Goal: Transaction & Acquisition: Purchase product/service

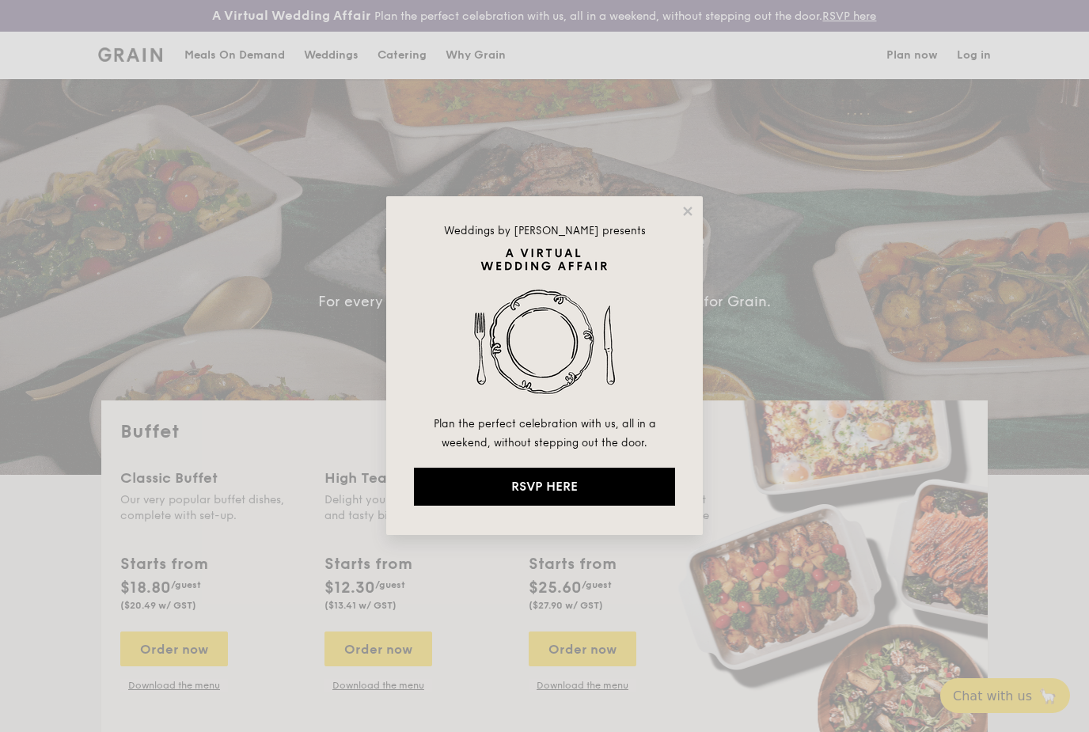
select select
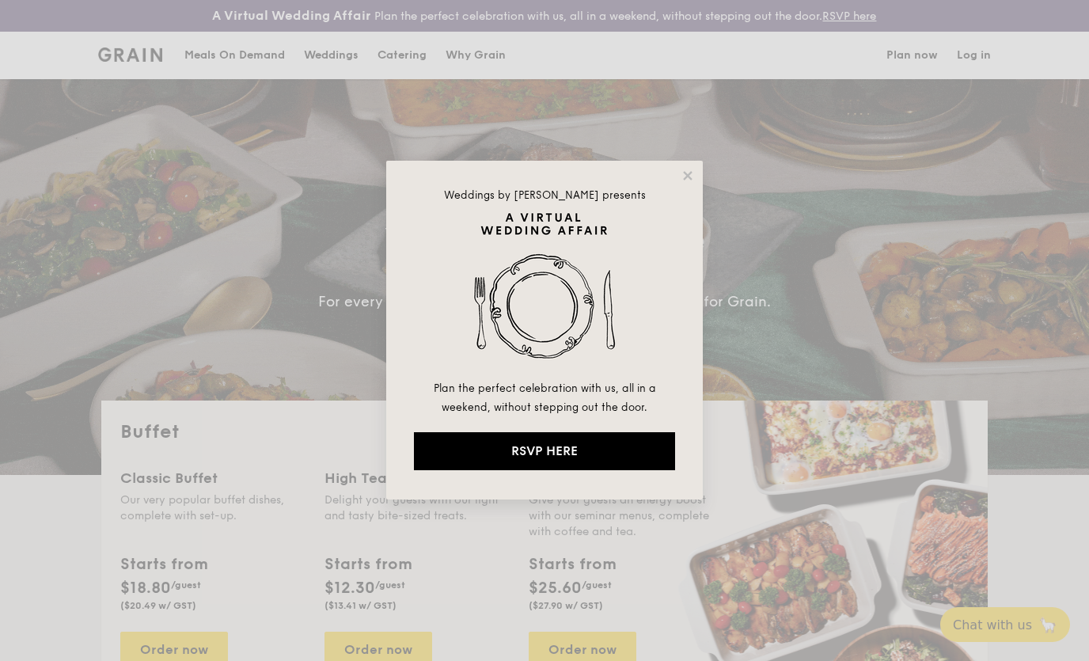
click at [683, 179] on icon at bounding box center [688, 176] width 14 height 14
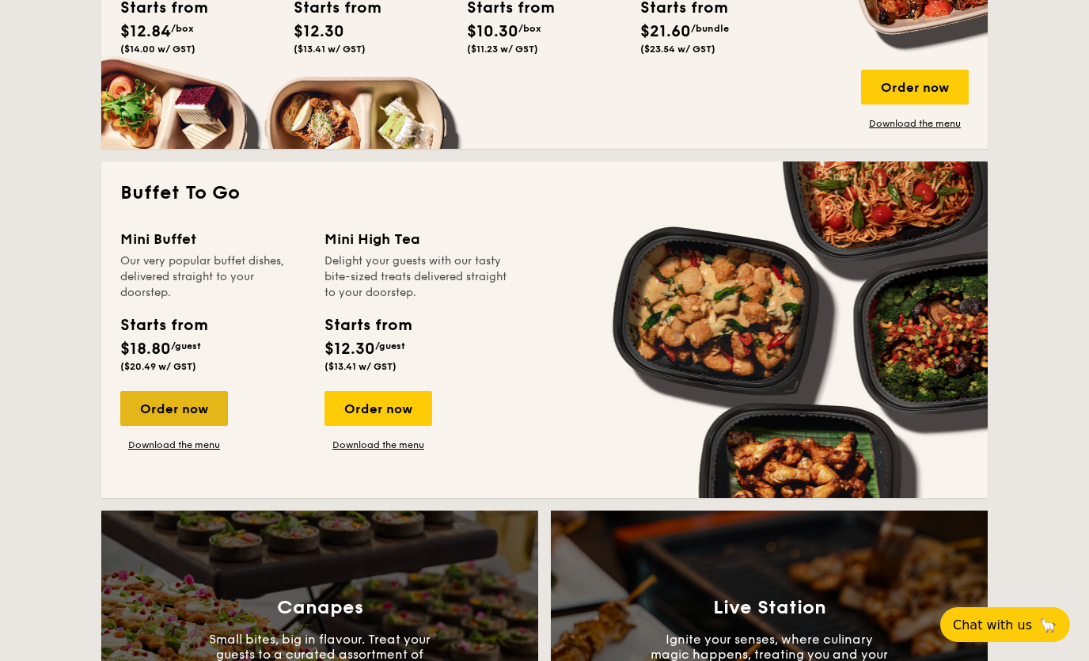
scroll to position [937, 0]
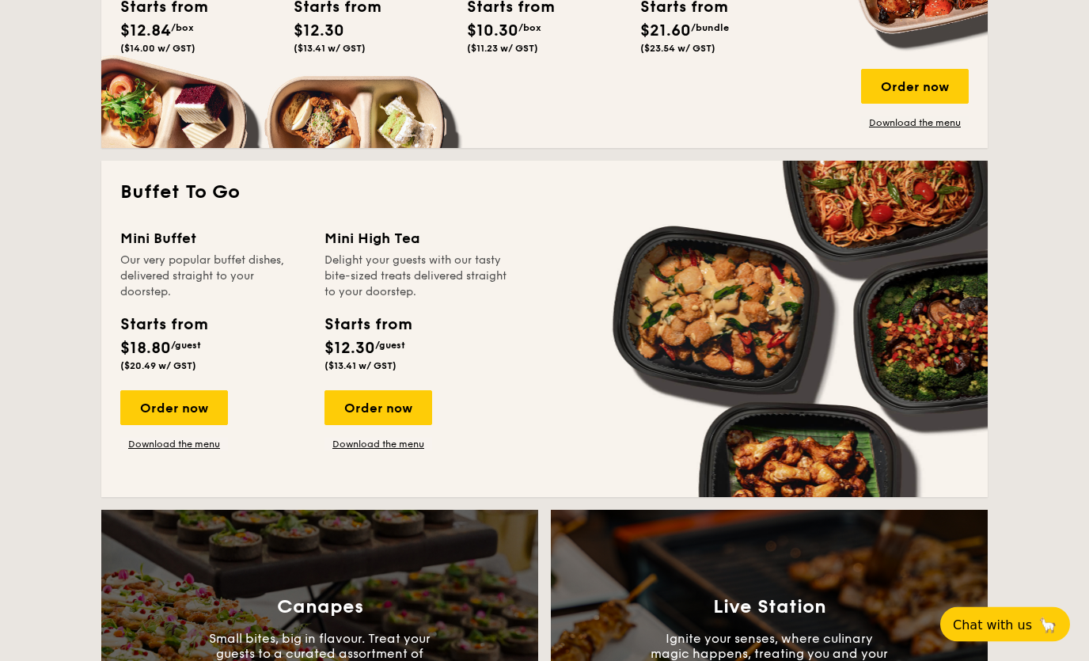
click at [196, 408] on div "Order now" at bounding box center [174, 408] width 108 height 35
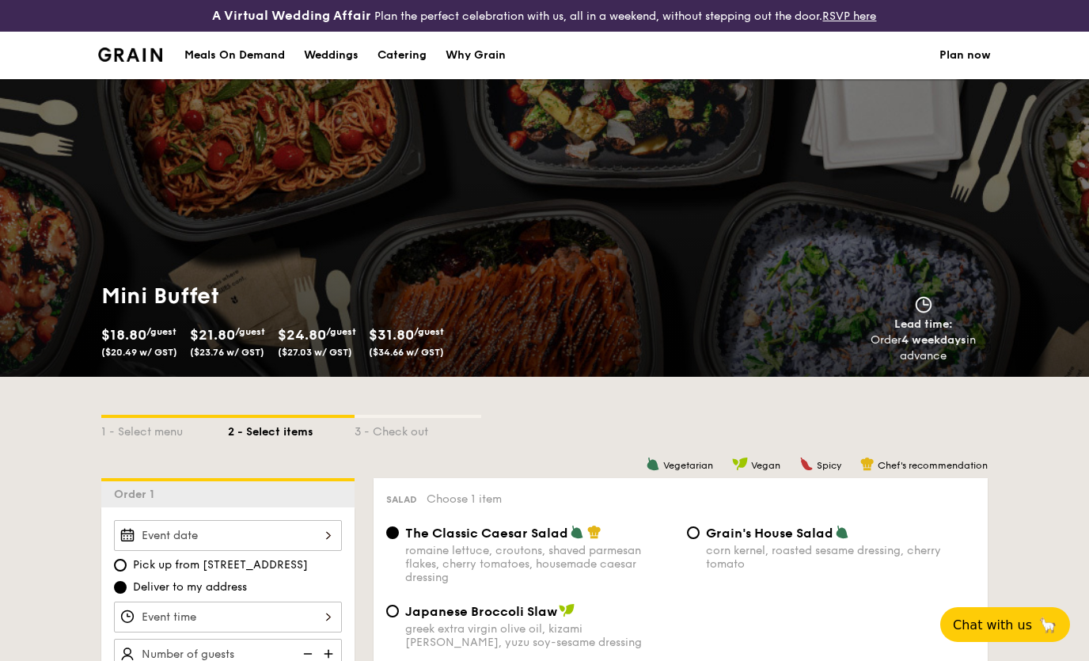
scroll to position [990, 0]
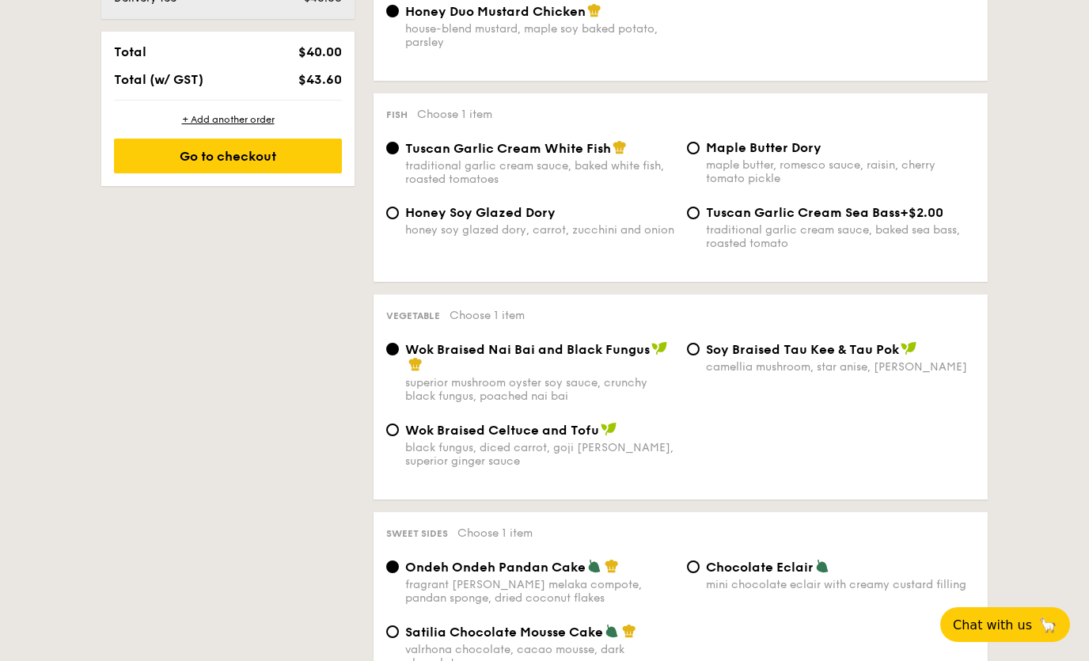
select select
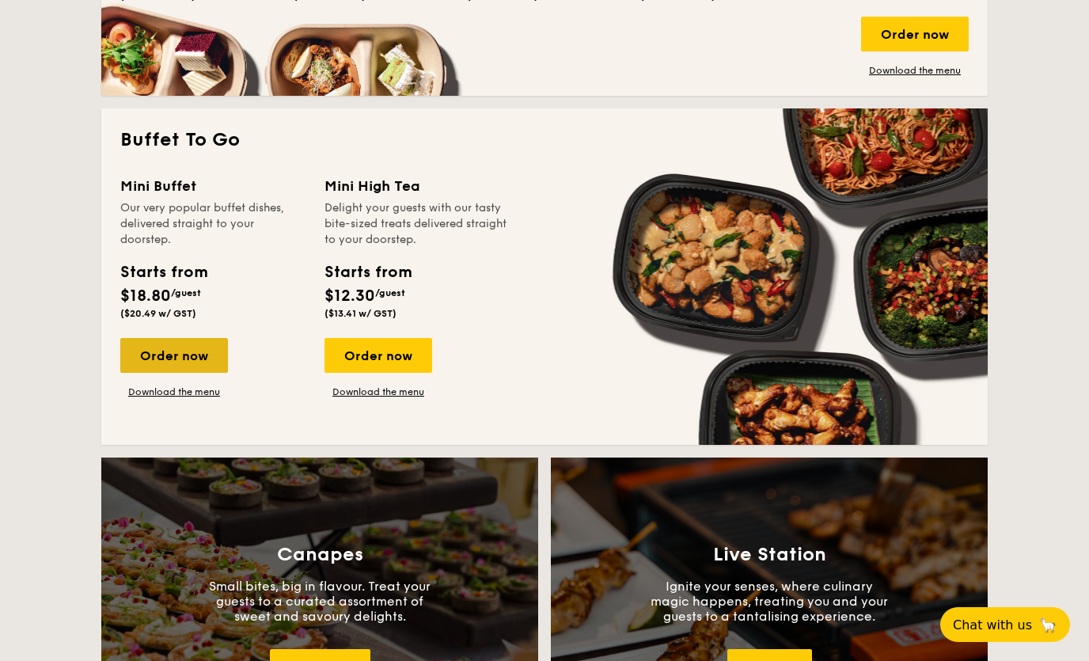
click at [177, 398] on link "Download the menu" at bounding box center [174, 392] width 108 height 13
click at [194, 370] on div "Order now" at bounding box center [174, 355] width 108 height 35
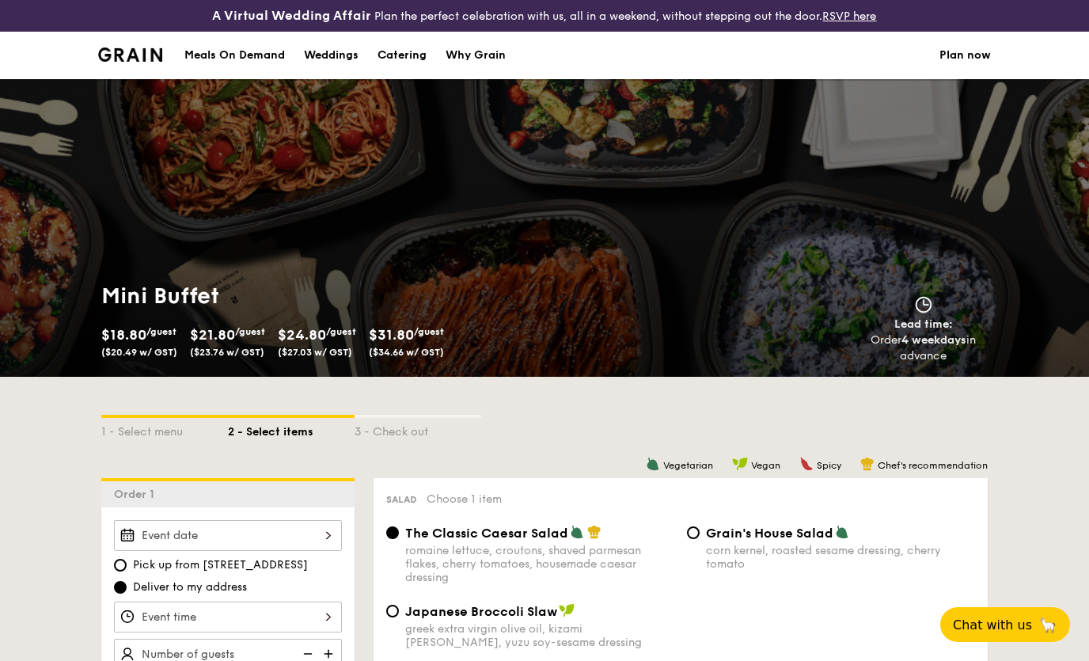
click at [340, 545] on div at bounding box center [228, 535] width 228 height 31
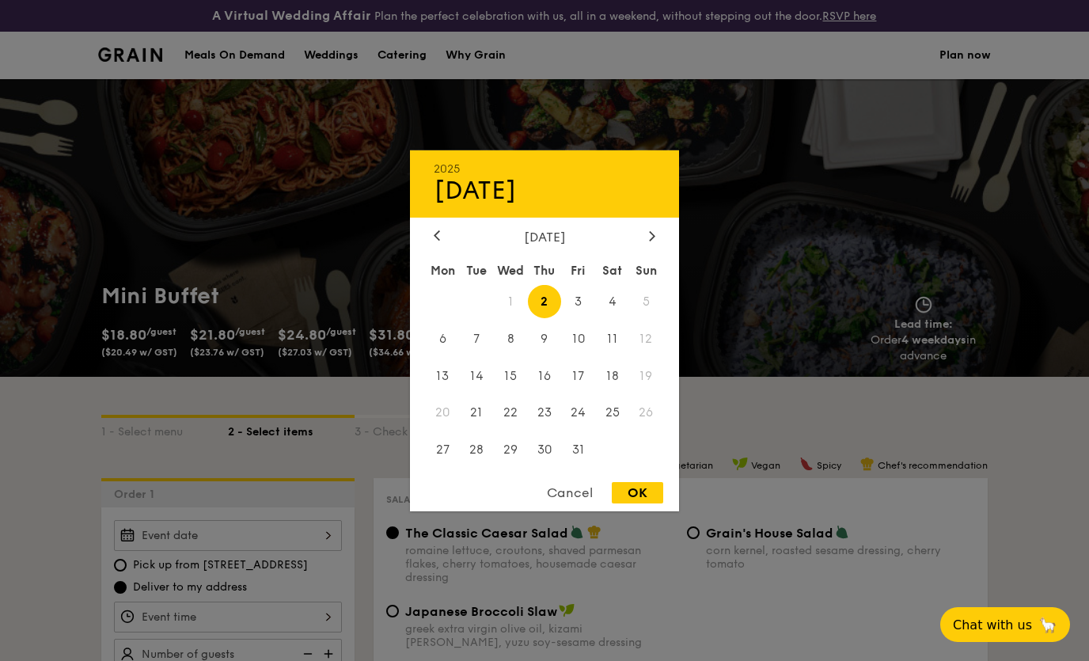
click at [641, 393] on span "19" at bounding box center [646, 376] width 34 height 34
click at [652, 393] on span "19" at bounding box center [646, 376] width 34 height 34
click at [614, 393] on span "18" at bounding box center [612, 376] width 34 height 34
click at [644, 393] on span "19" at bounding box center [646, 376] width 34 height 34
click at [646, 393] on span "19" at bounding box center [646, 376] width 34 height 34
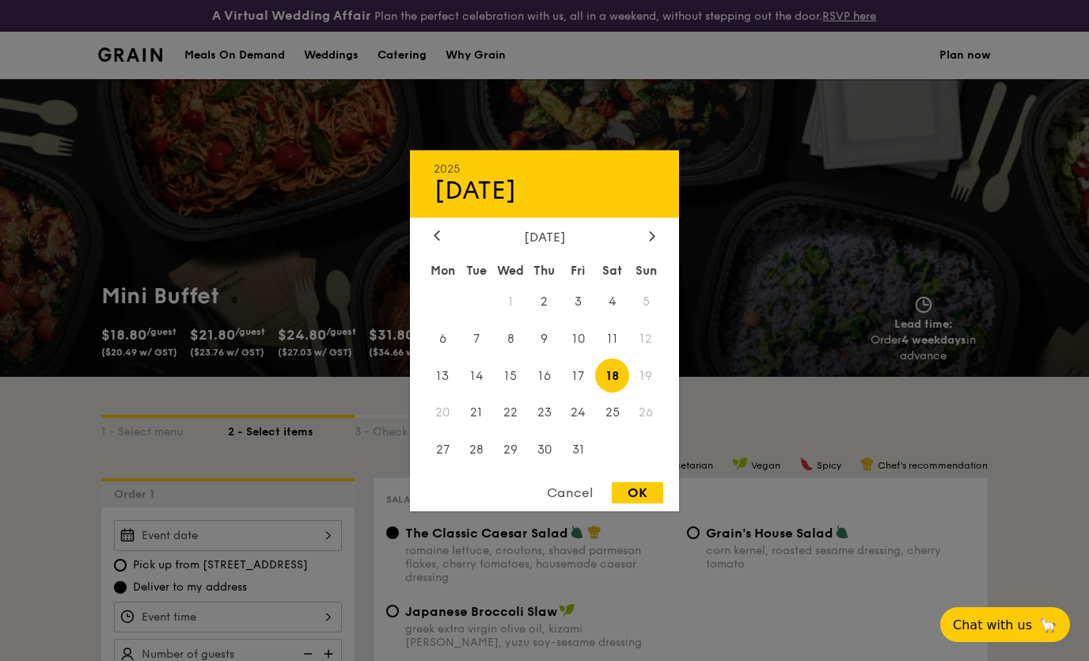
click at [650, 393] on span "19" at bounding box center [646, 376] width 34 height 34
click at [652, 393] on span "19" at bounding box center [646, 376] width 34 height 34
click at [577, 503] on div "Cancel" at bounding box center [570, 492] width 78 height 21
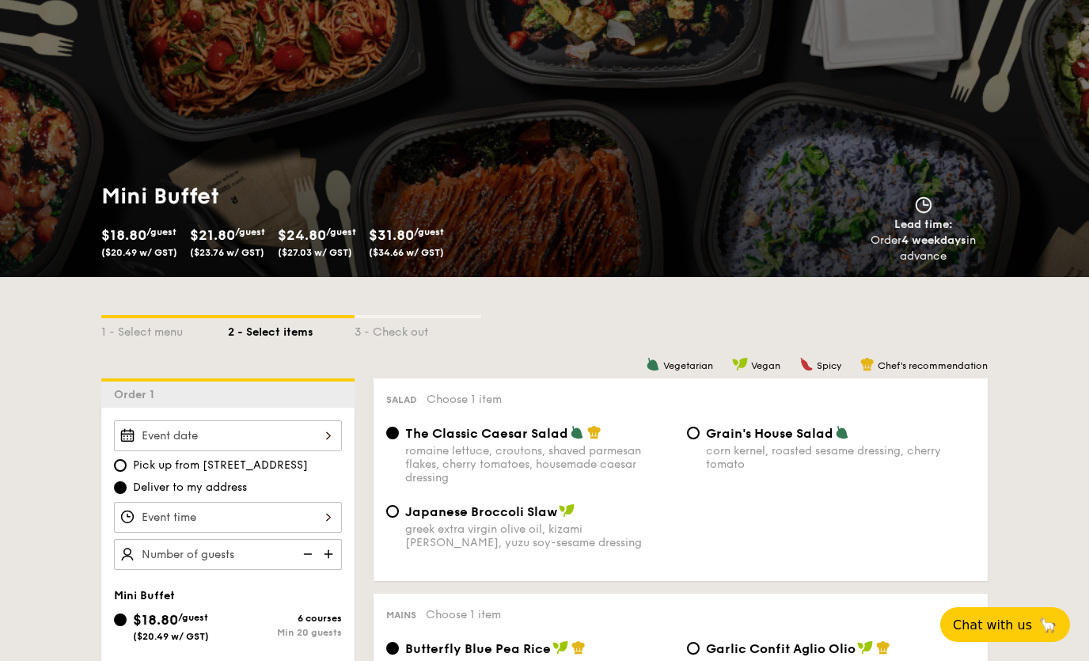
scroll to position [99, 0]
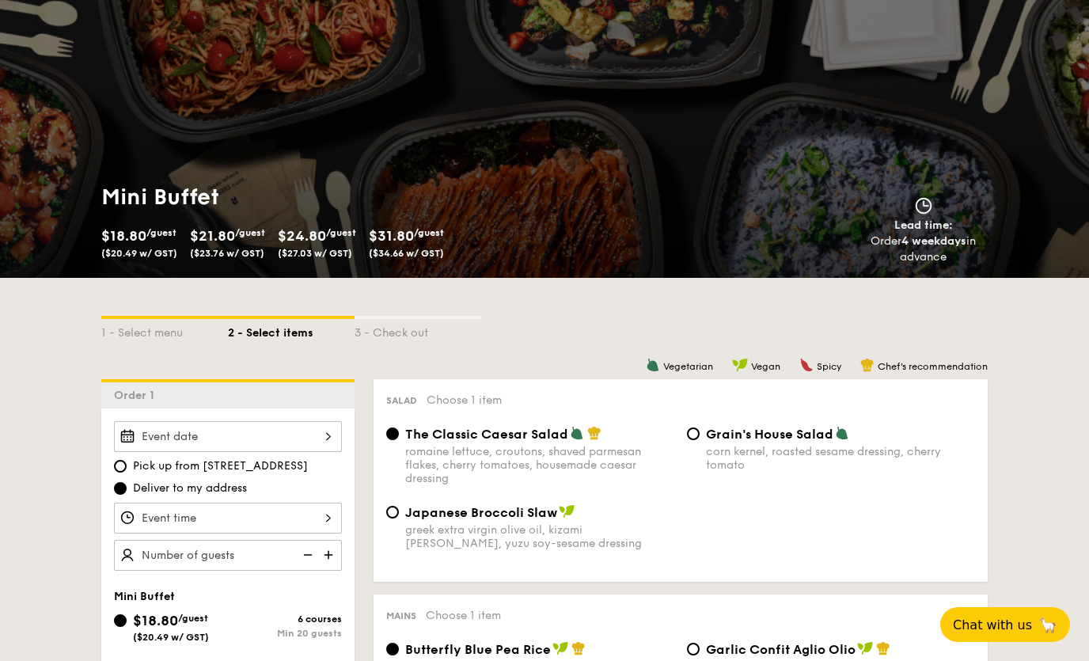
click at [317, 435] on div at bounding box center [228, 436] width 228 height 31
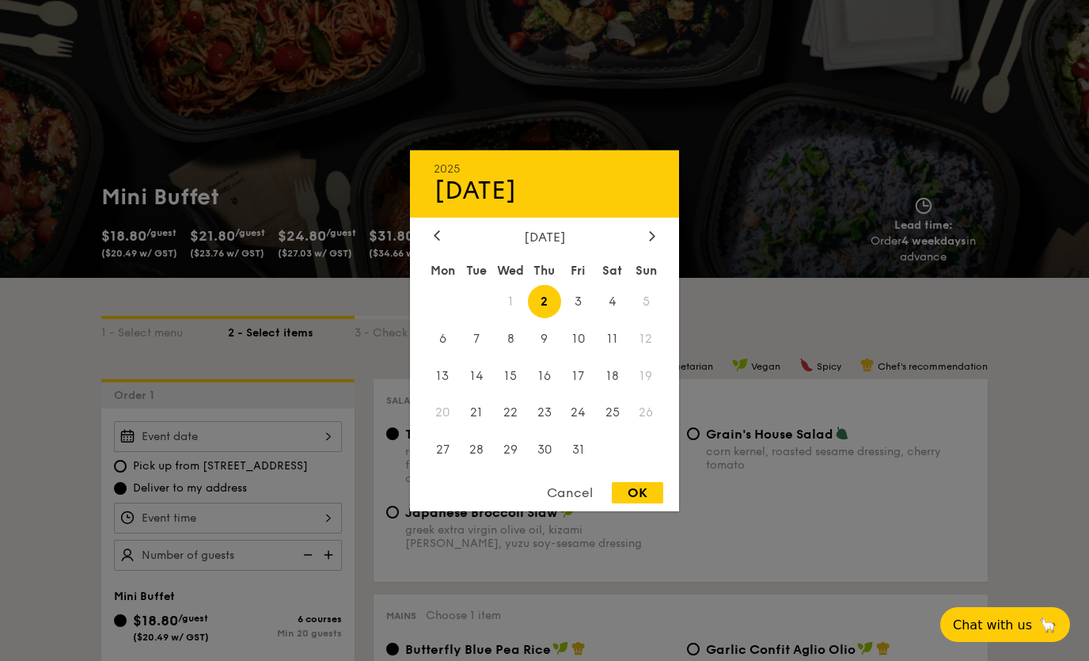
click at [655, 393] on span "19" at bounding box center [646, 376] width 34 height 34
click at [642, 393] on span "19" at bounding box center [646, 376] width 34 height 34
click at [655, 393] on span "19" at bounding box center [646, 376] width 34 height 34
click at [577, 511] on div "2025 Oct [DATE] Tue Wed Thu Fri Sat Sun 1 2 3 4 5 6 7 8 9 10 11 12 13 14 15 16 …" at bounding box center [544, 330] width 269 height 361
click at [578, 503] on div "Cancel" at bounding box center [570, 492] width 78 height 21
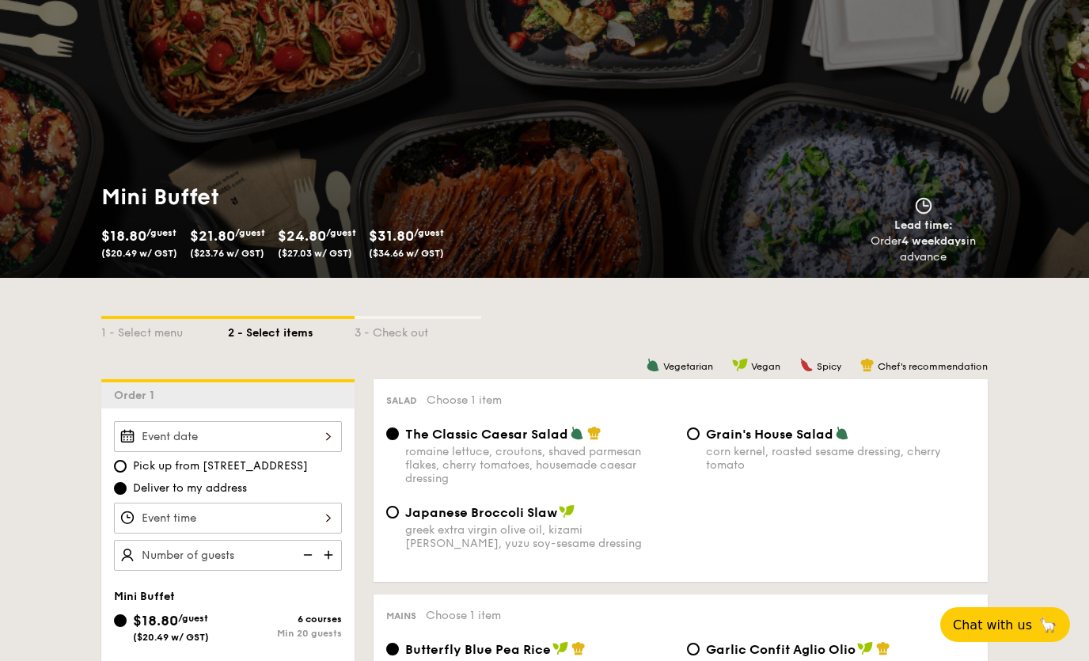
click at [556, 555] on div "Japanese Broccoli Slaw greek extra virgin olive oil, kizami nori, ginger, yuzu …" at bounding box center [681, 536] width 602 height 65
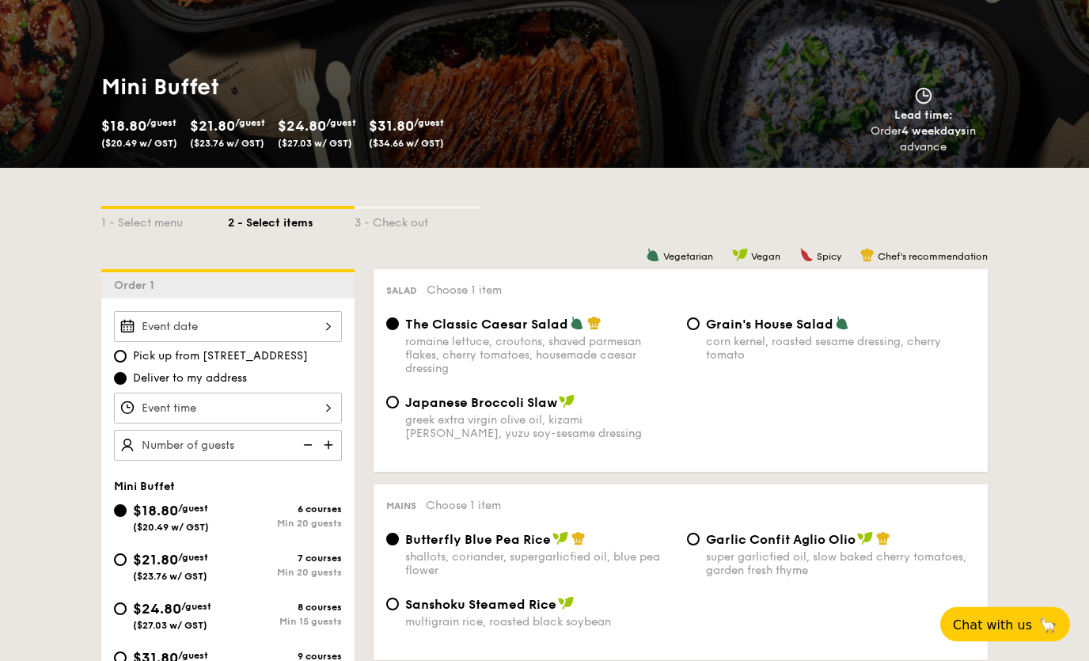
scroll to position [209, 0]
click at [306, 395] on div at bounding box center [228, 408] width 228 height 31
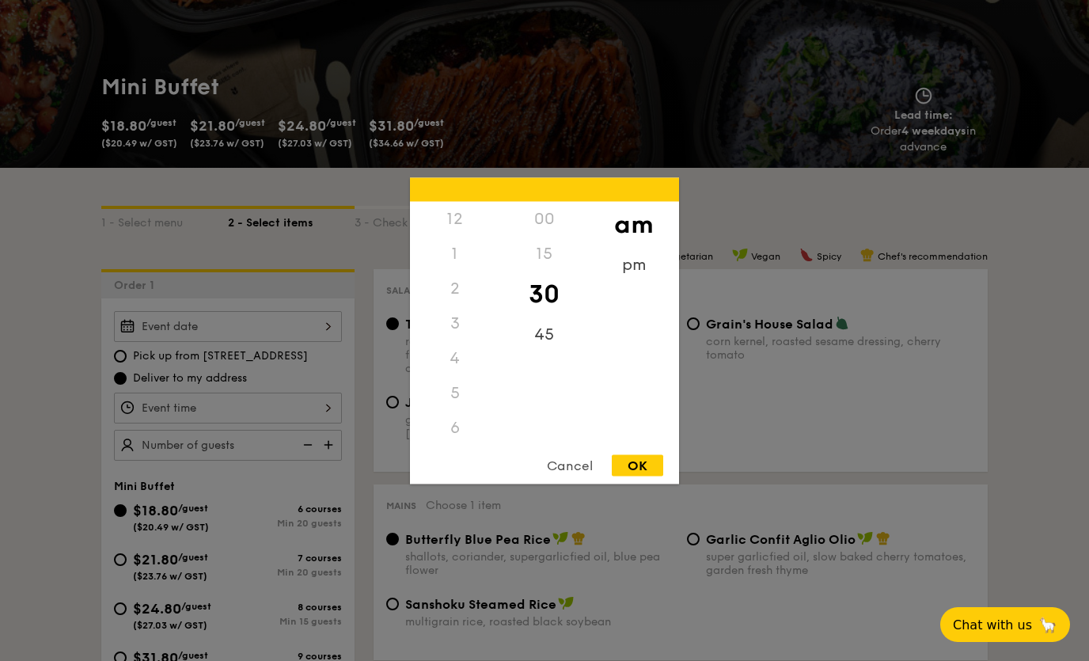
scroll to position [182, 0]
click at [291, 378] on div at bounding box center [544, 330] width 1089 height 661
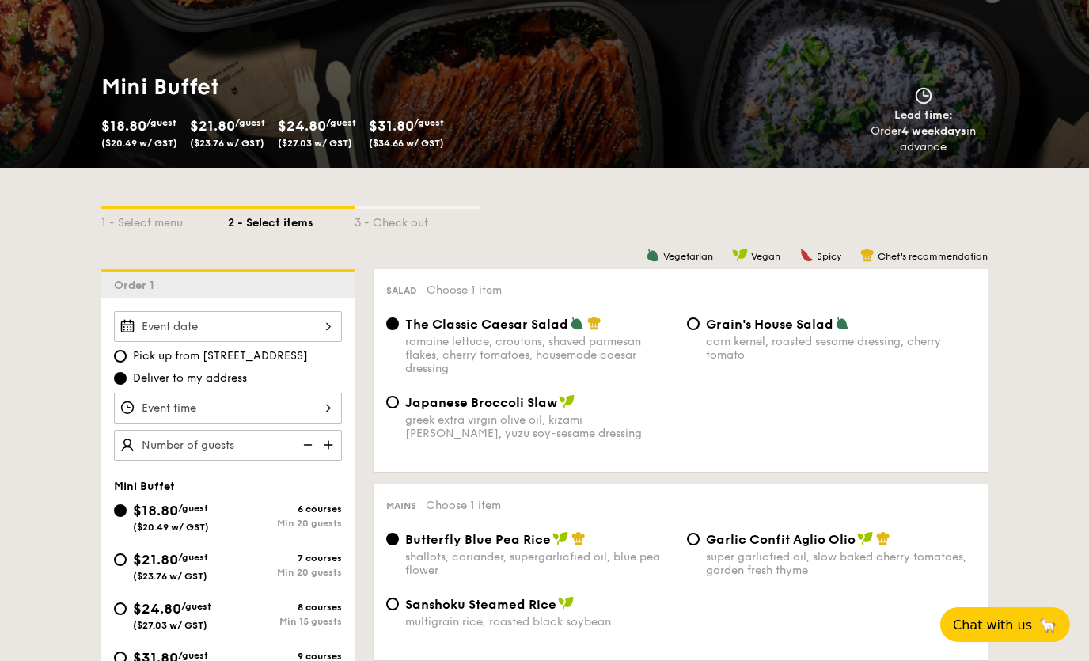
click at [311, 317] on div at bounding box center [544, 330] width 1089 height 661
click at [321, 330] on div at bounding box center [228, 326] width 228 height 31
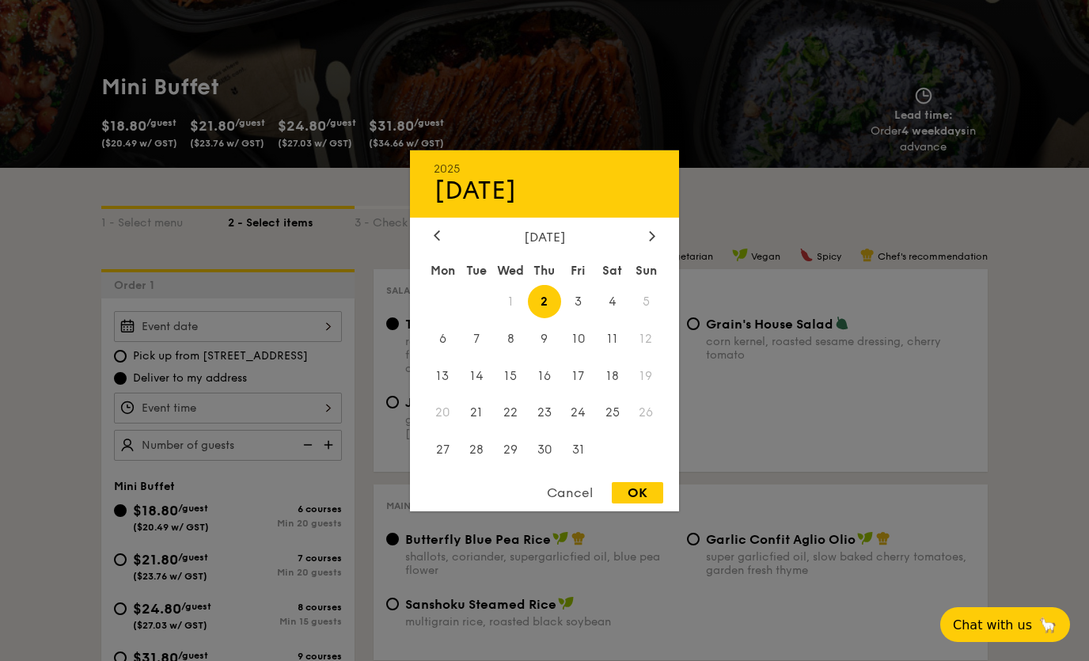
click at [682, 428] on div at bounding box center [544, 330] width 1089 height 661
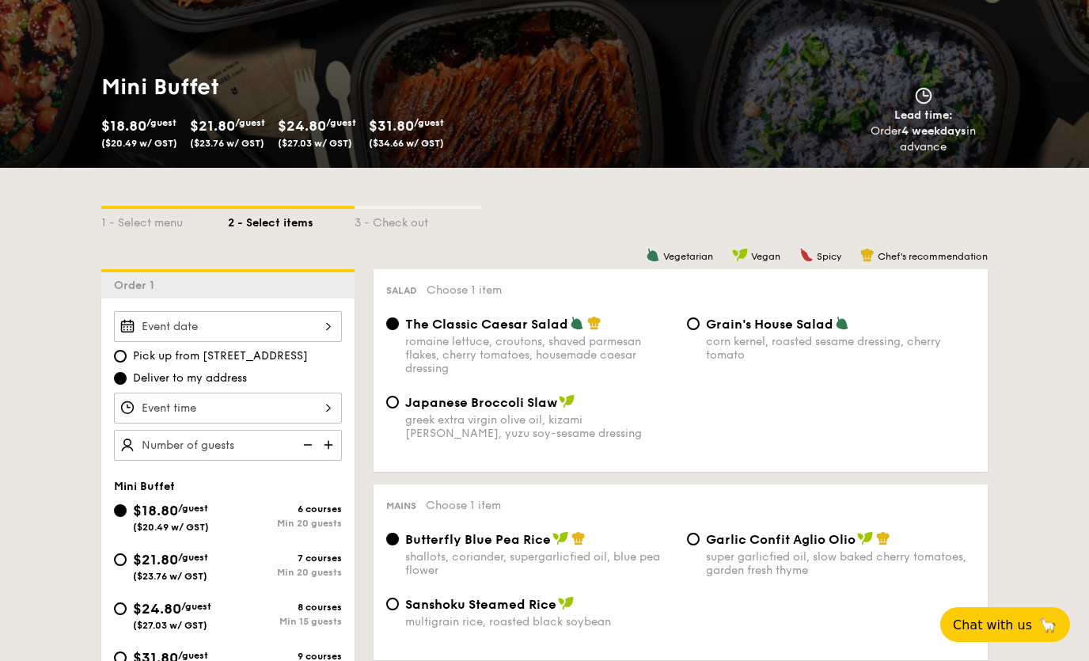
click at [303, 316] on div at bounding box center [228, 326] width 228 height 31
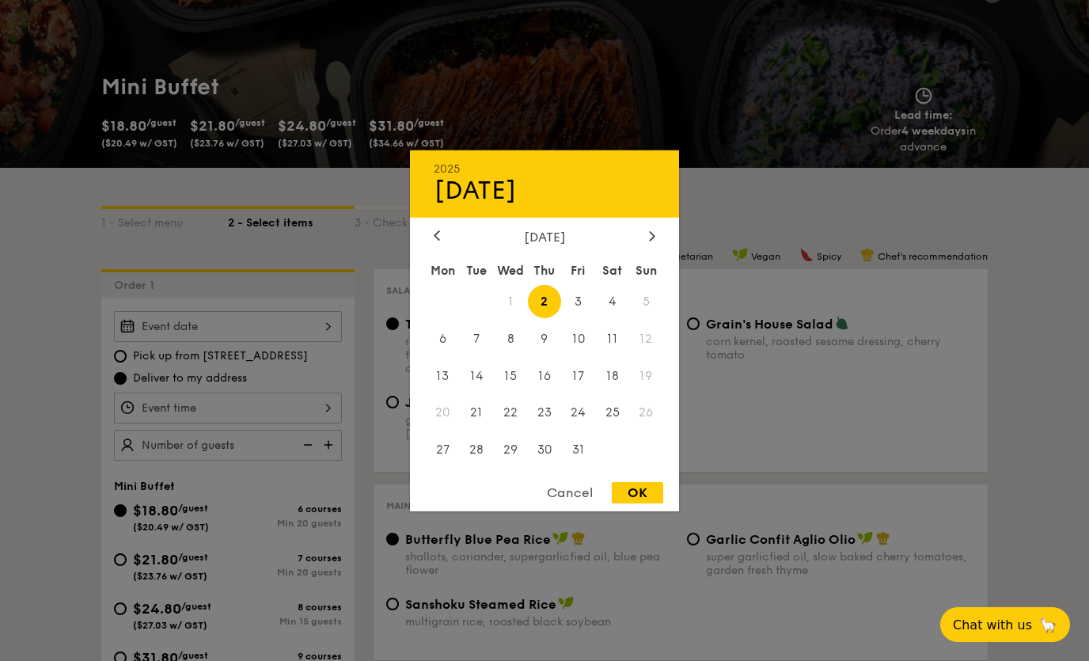
click at [588, 503] on div "Cancel" at bounding box center [570, 492] width 78 height 21
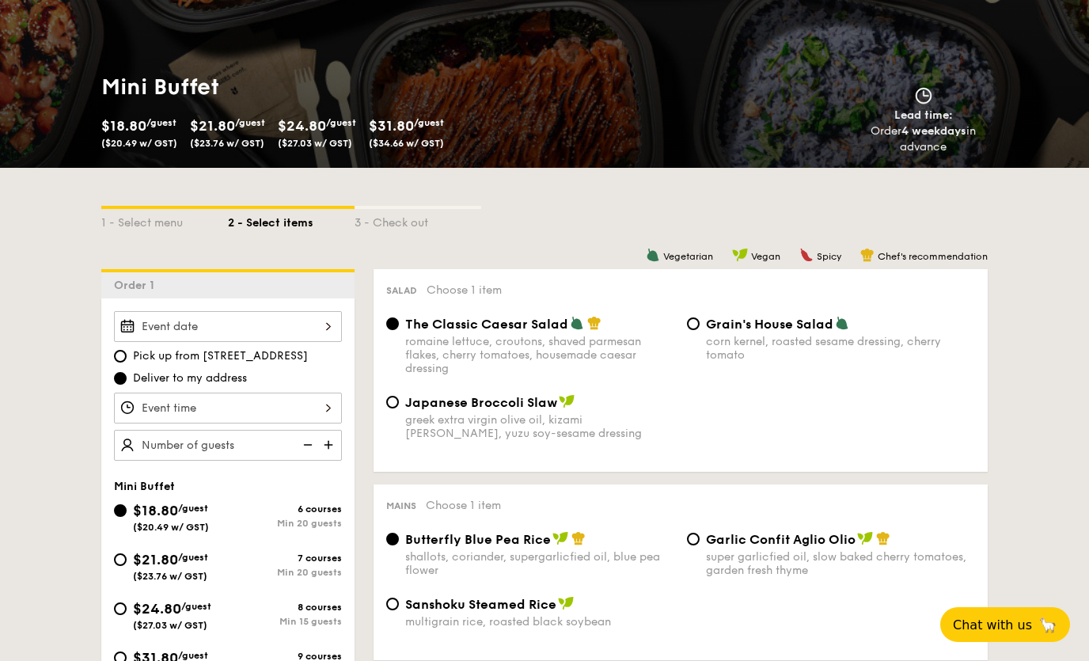
click at [110, 673] on div "$31.80 /guest ($34.66 w/ GST) 9 courses Min 10 guests" at bounding box center [228, 668] width 241 height 43
click at [127, 653] on div "$31.80 /guest ($34.66 w/ GST)" at bounding box center [171, 663] width 114 height 33
click at [127, 653] on input "$31.80 /guest ($34.66 w/ GST) 9 courses Min 10 guests" at bounding box center [120, 658] width 13 height 13
radio input "true"
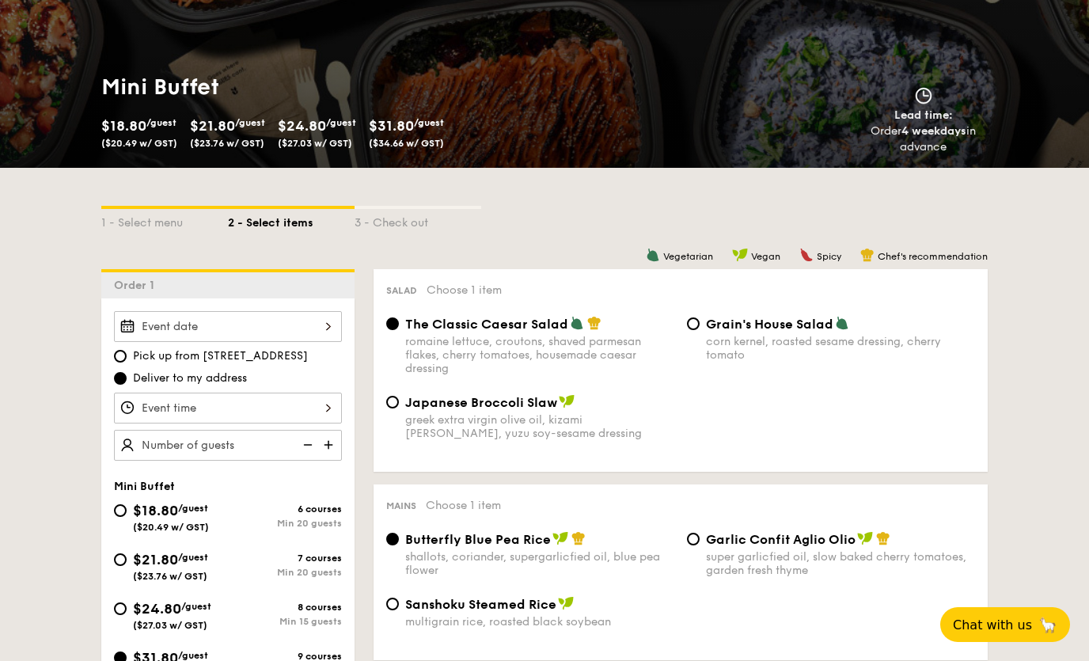
radio input "true"
radio input "false"
radio input "true"
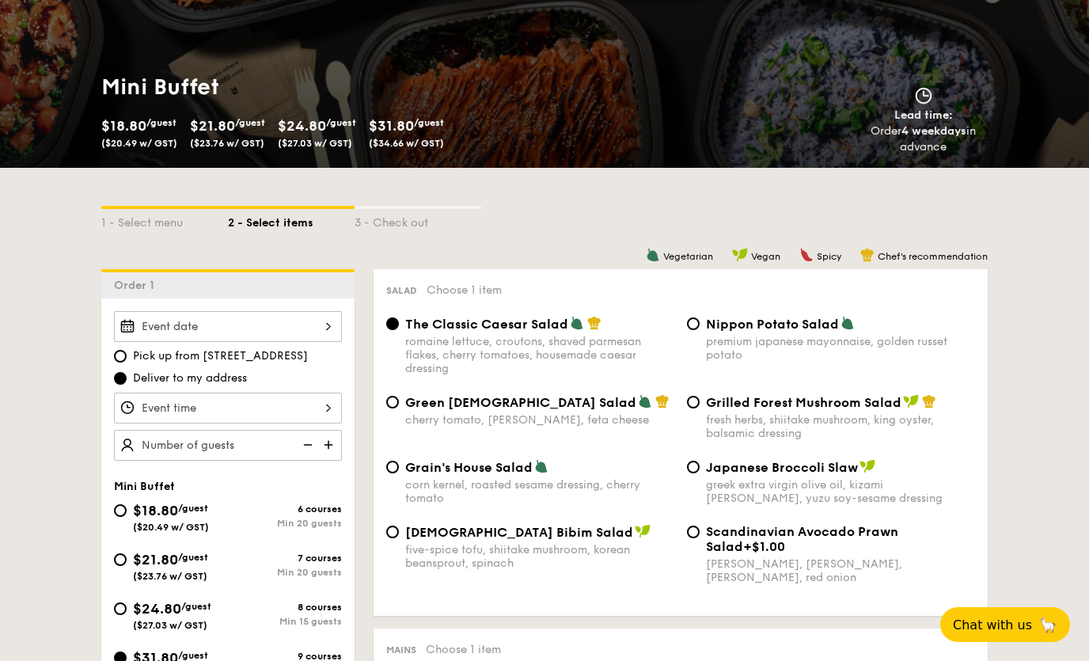
click at [332, 316] on div at bounding box center [228, 326] width 228 height 31
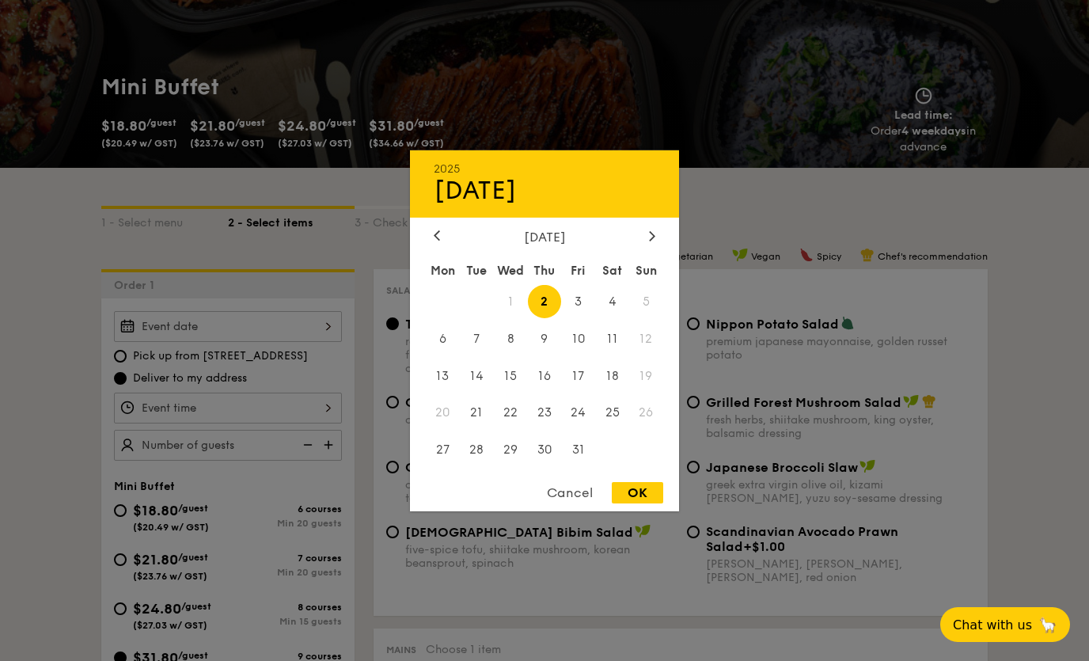
click at [678, 170] on div at bounding box center [544, 330] width 1089 height 661
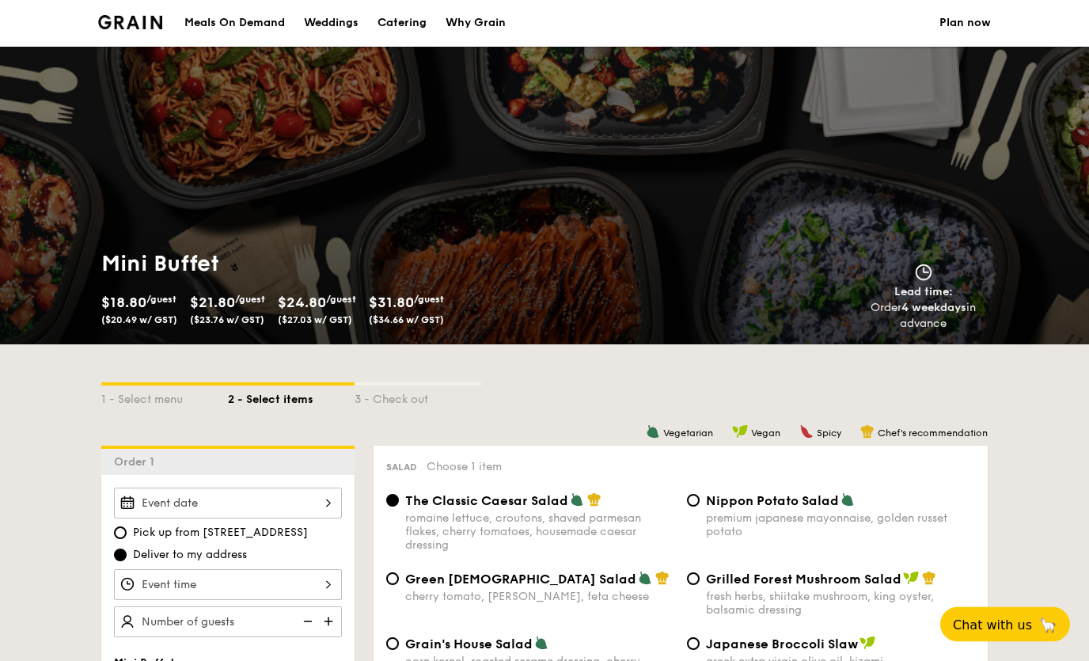
scroll to position [0, 0]
